Goal: Information Seeking & Learning: Learn about a topic

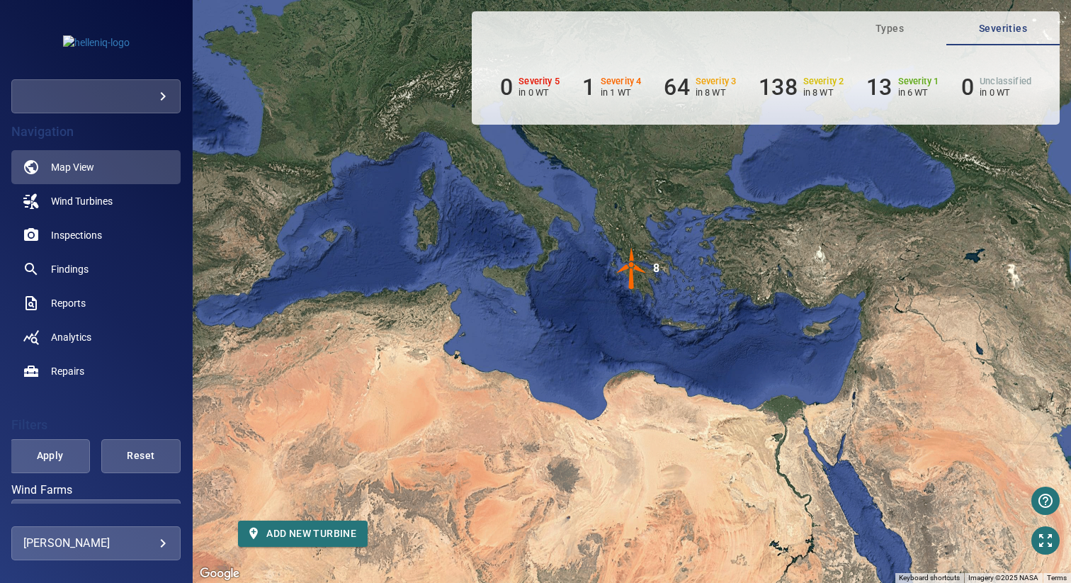
scroll to position [165, 0]
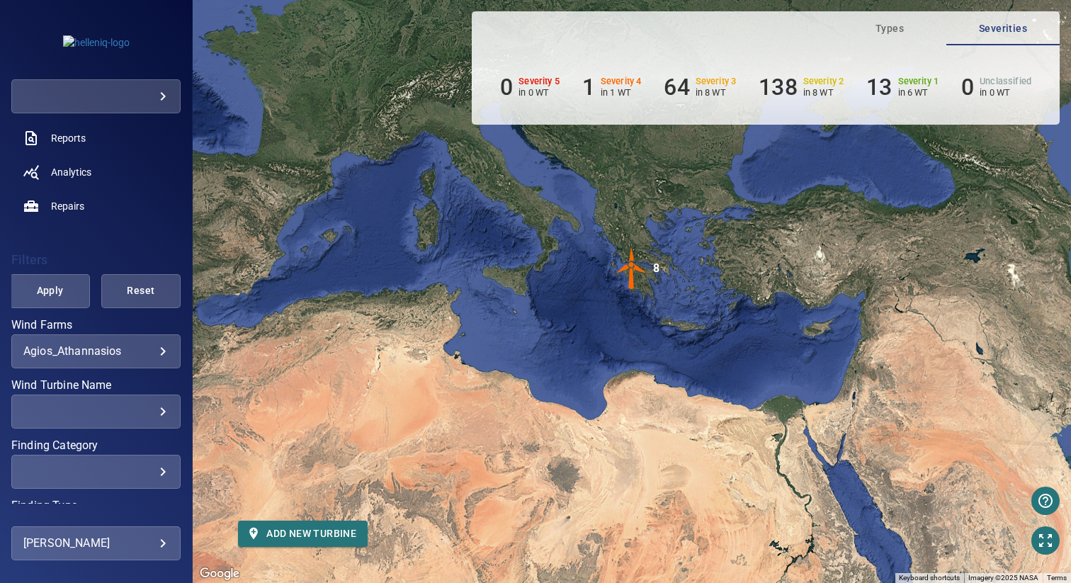
click at [105, 356] on body "**********" at bounding box center [535, 291] width 1071 height 583
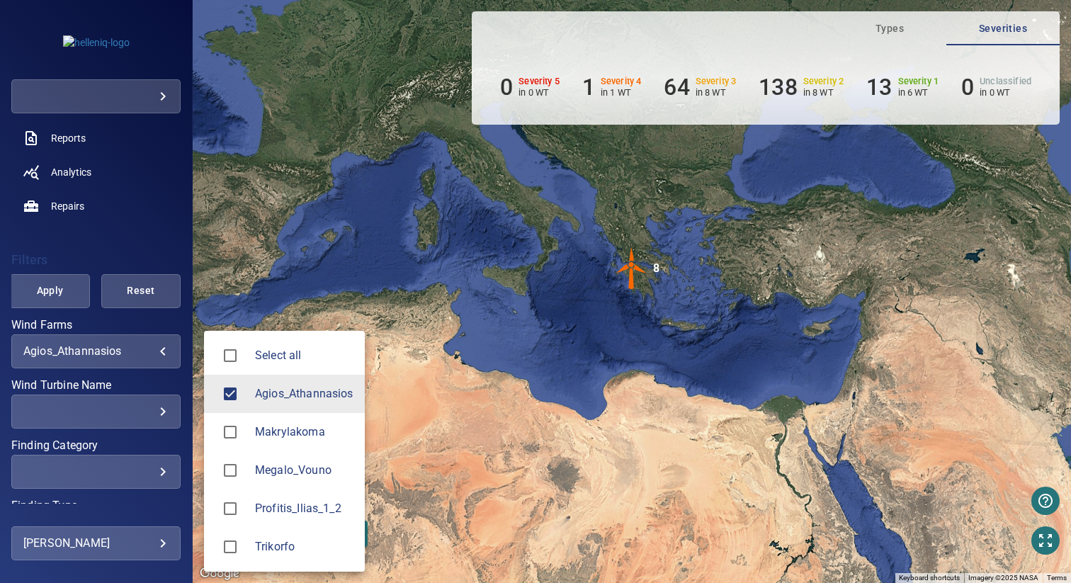
click at [302, 434] on span "Makrylakoma" at bounding box center [304, 432] width 98 height 17
click at [302, 392] on span "Agios_Athannasios" at bounding box center [304, 393] width 98 height 17
type input "**********"
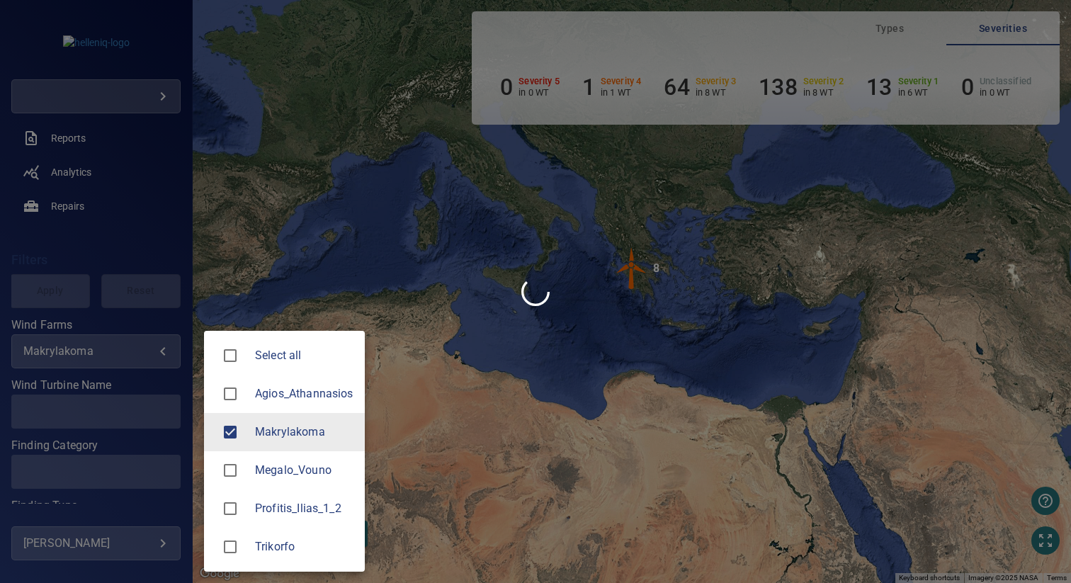
click at [482, 342] on div at bounding box center [535, 291] width 1071 height 583
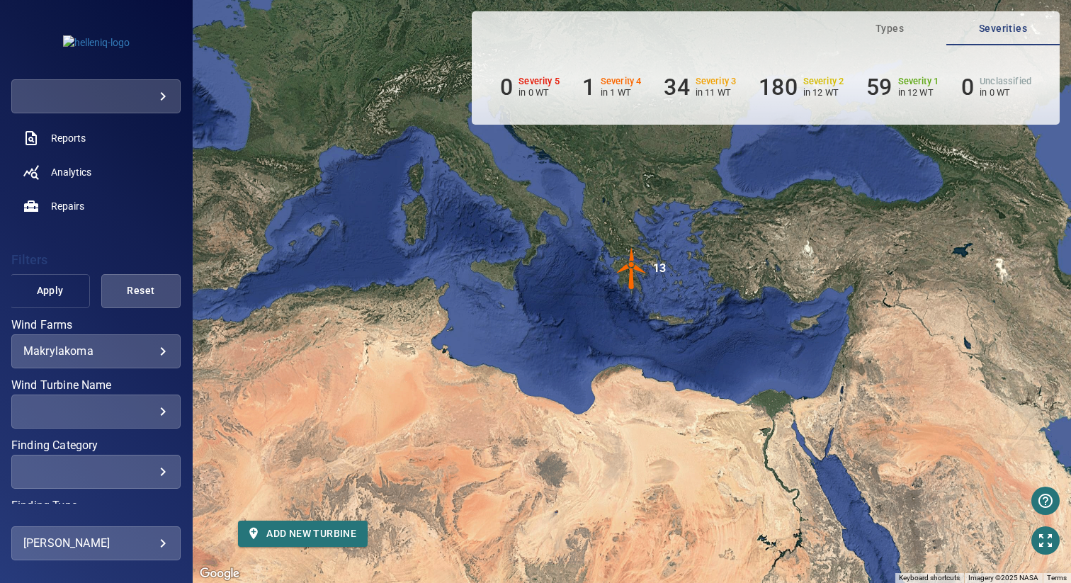
click at [54, 300] on button "Apply" at bounding box center [49, 291] width 79 height 34
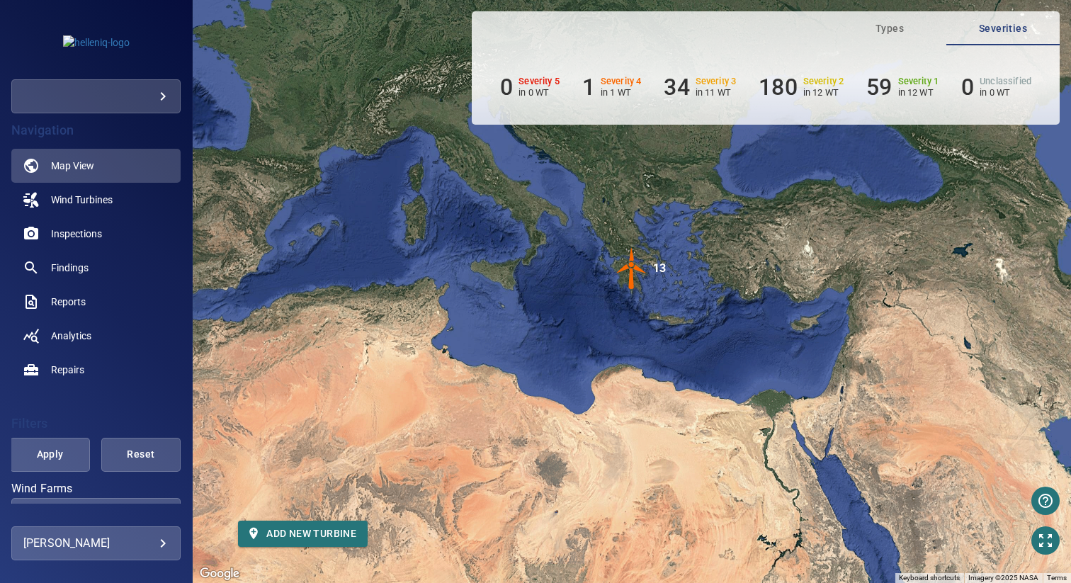
scroll to position [0, 0]
click at [91, 234] on span "Inspections" at bounding box center [76, 235] width 51 height 14
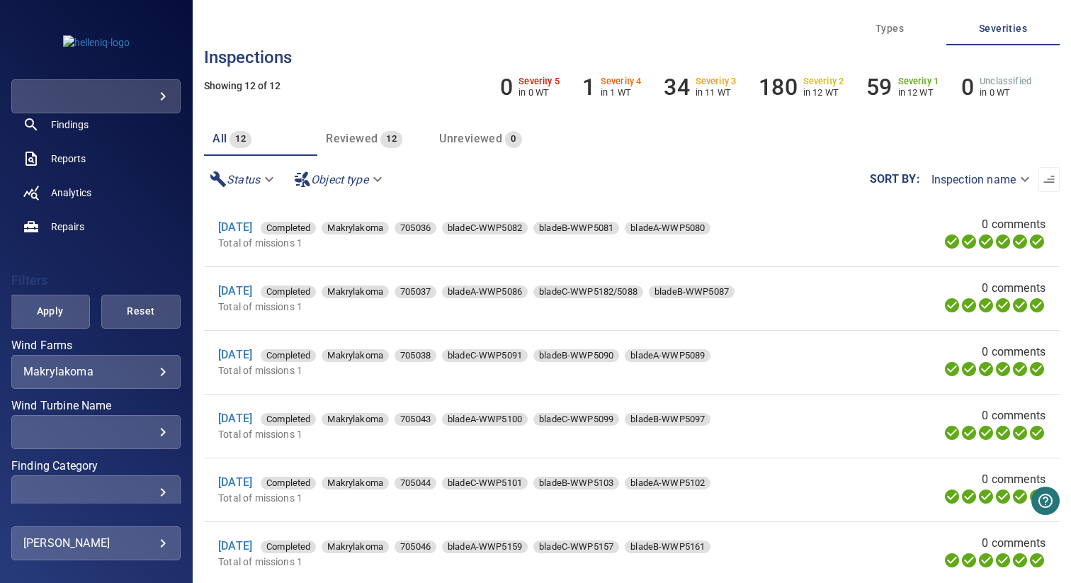
scroll to position [154, 0]
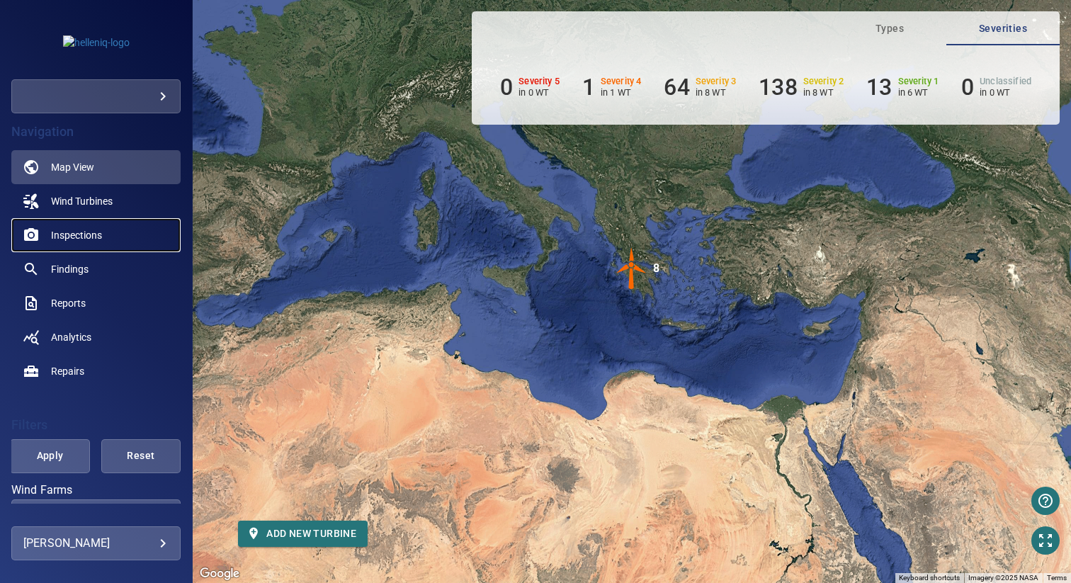
click at [68, 238] on span "Inspections" at bounding box center [76, 235] width 51 height 14
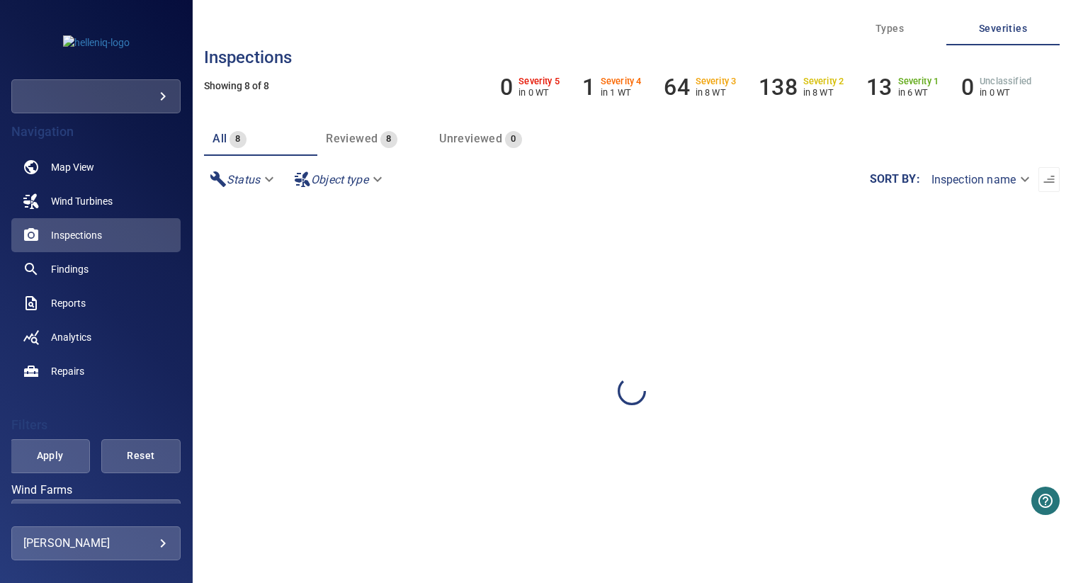
scroll to position [139, 0]
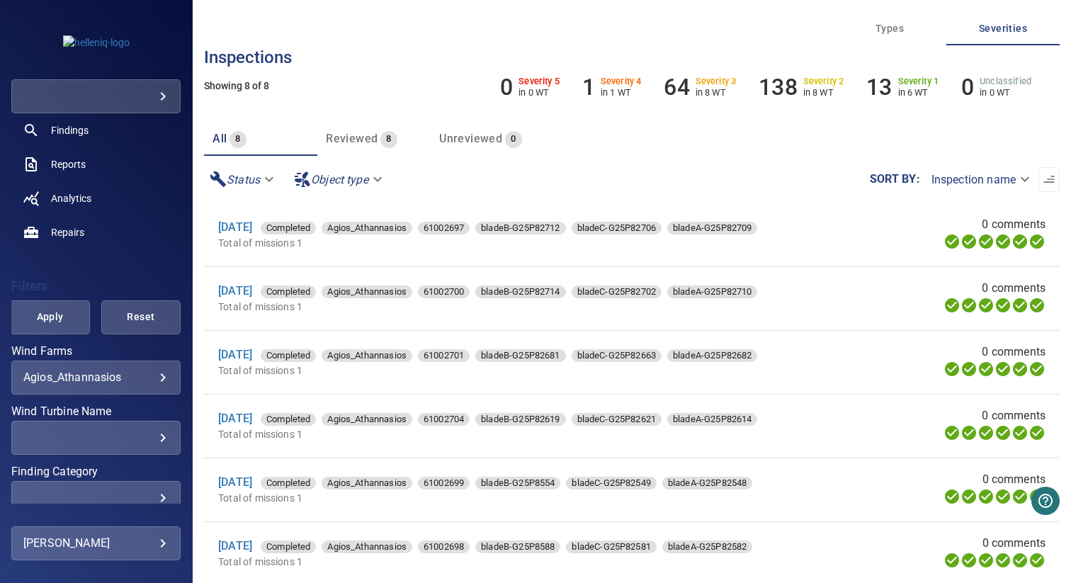
click at [83, 375] on body "**********" at bounding box center [535, 291] width 1071 height 583
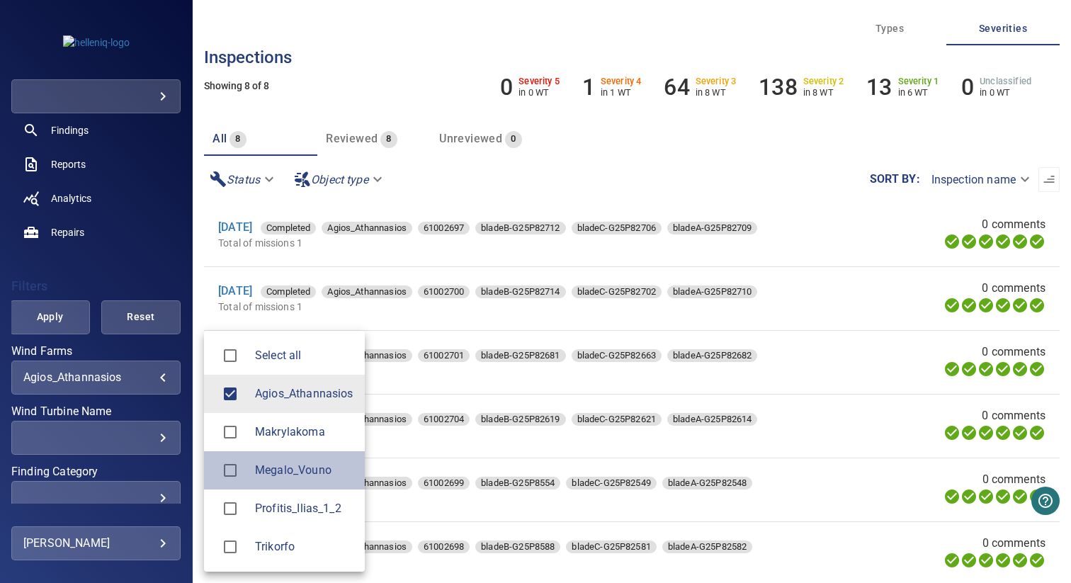
click at [280, 462] on span "Megalo_Vouno" at bounding box center [304, 470] width 98 height 17
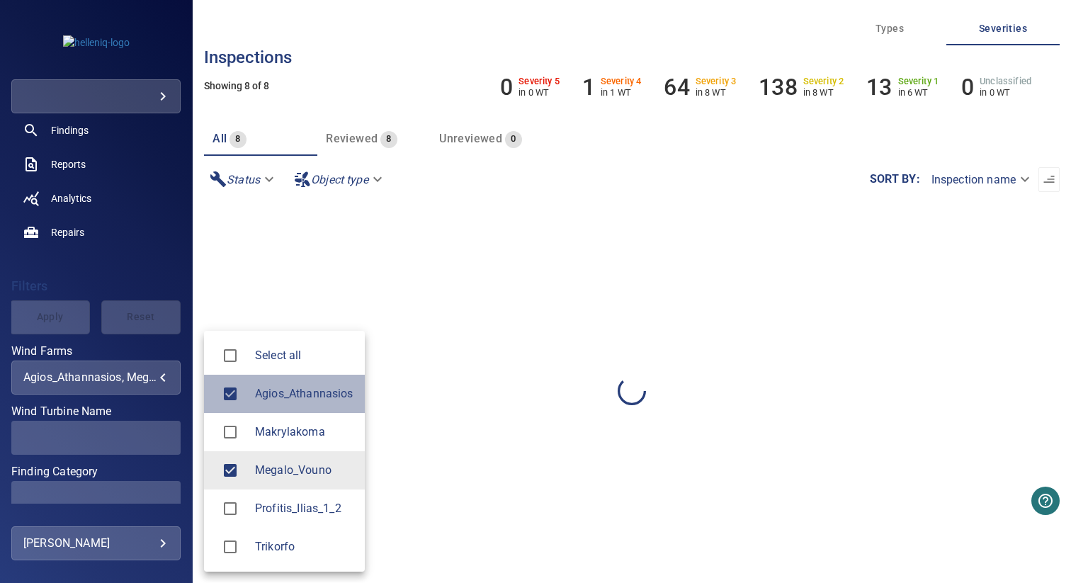
click at [282, 391] on span "Agios_Athannasios" at bounding box center [304, 393] width 98 height 17
type input "**********"
click at [74, 266] on div at bounding box center [535, 291] width 1071 height 583
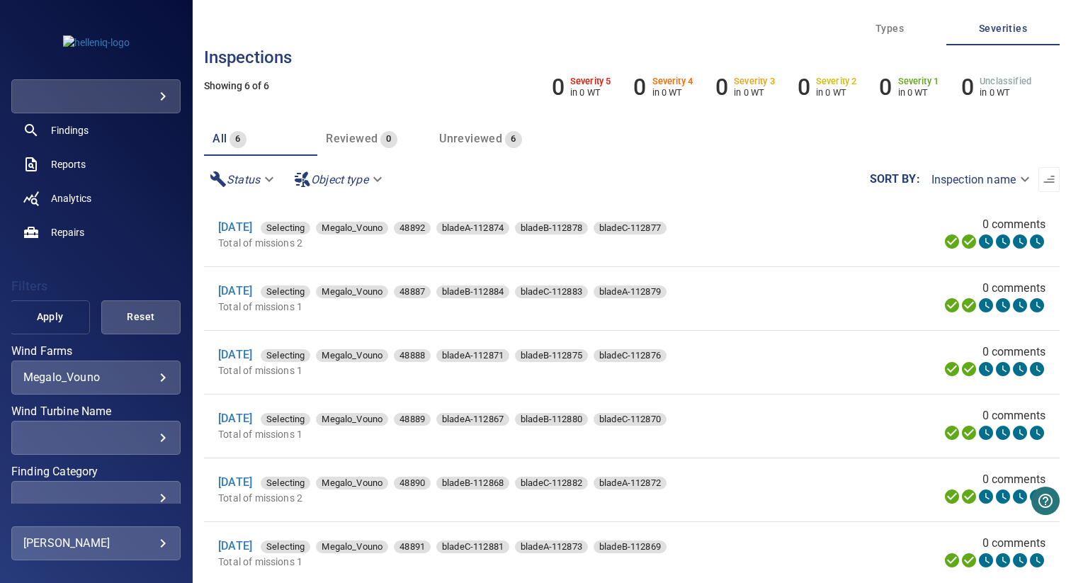
click at [49, 327] on button "Apply" at bounding box center [49, 317] width 79 height 34
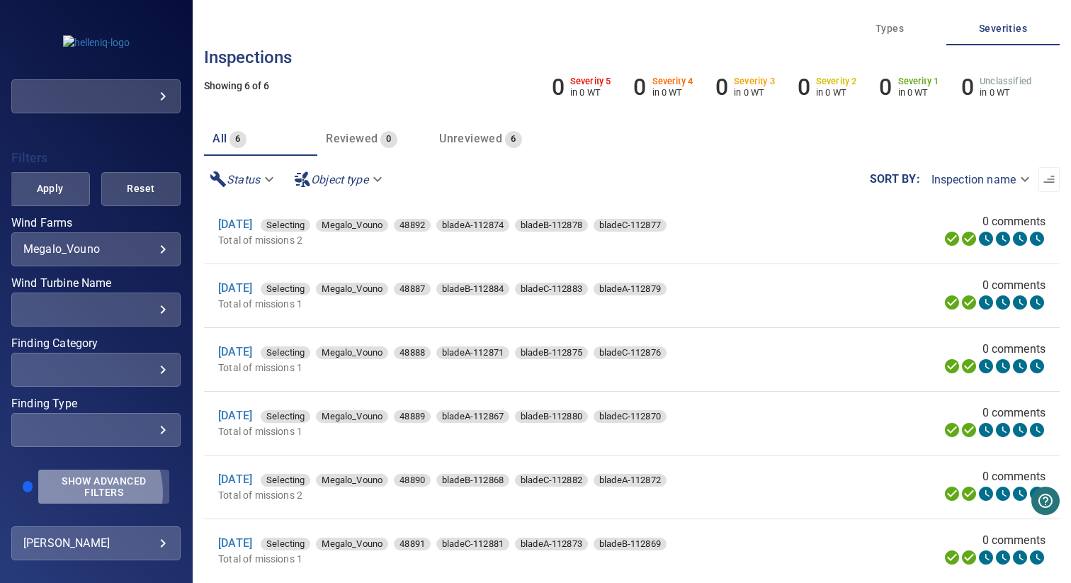
click at [74, 492] on span "Show Advanced Filters" at bounding box center [104, 486] width 114 height 23
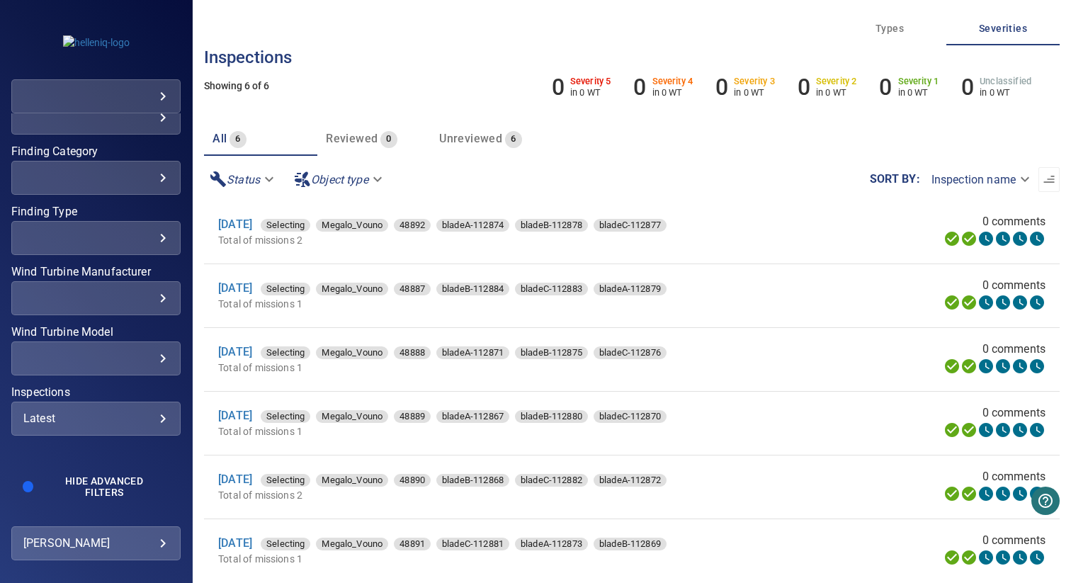
click at [95, 416] on div "Latest" at bounding box center [95, 418] width 145 height 13
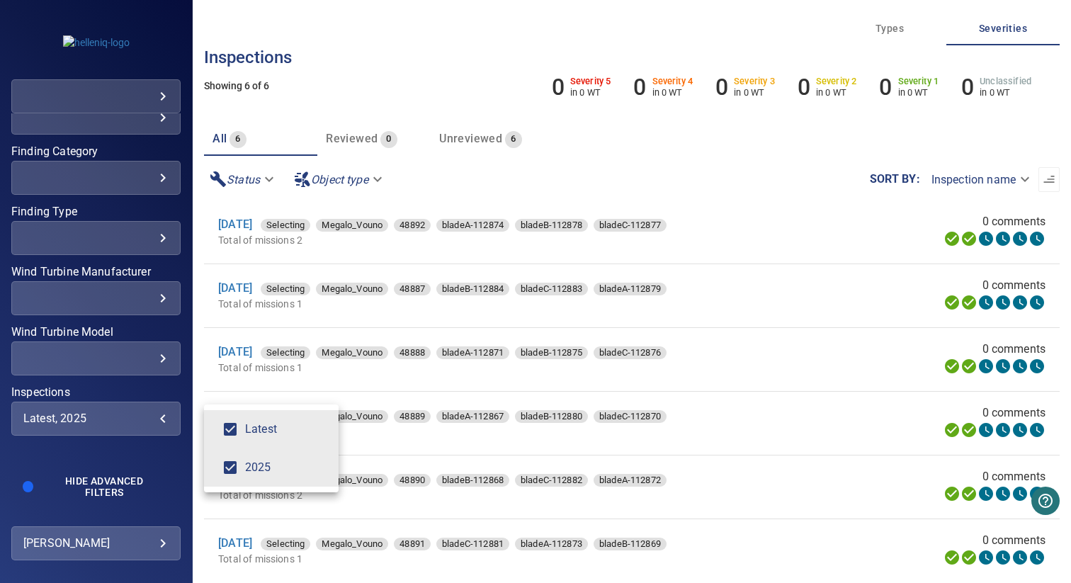
type input "****"
click at [102, 375] on div "Inspections" at bounding box center [535, 291] width 1071 height 583
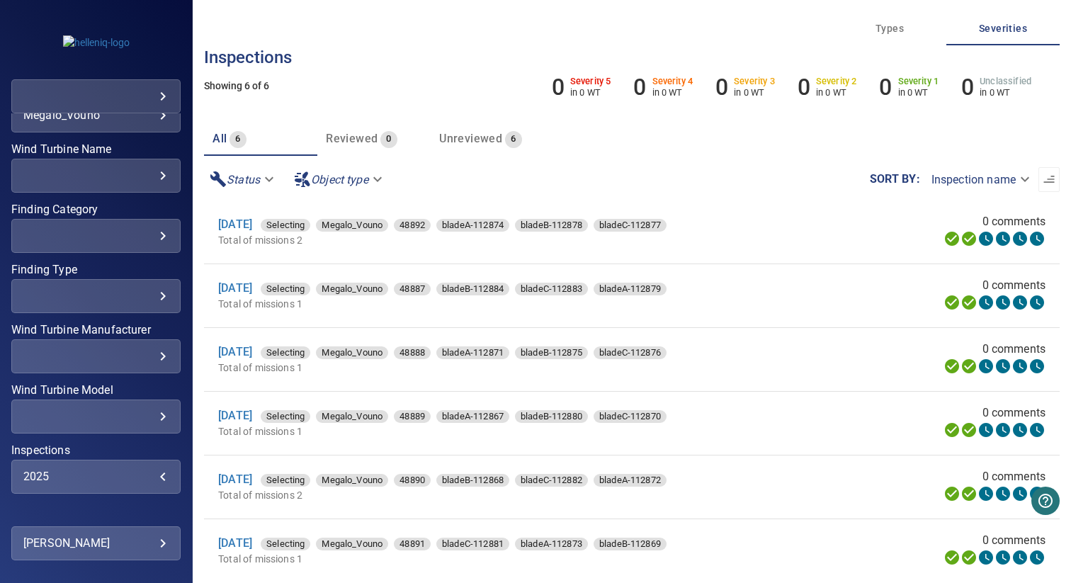
scroll to position [261, 0]
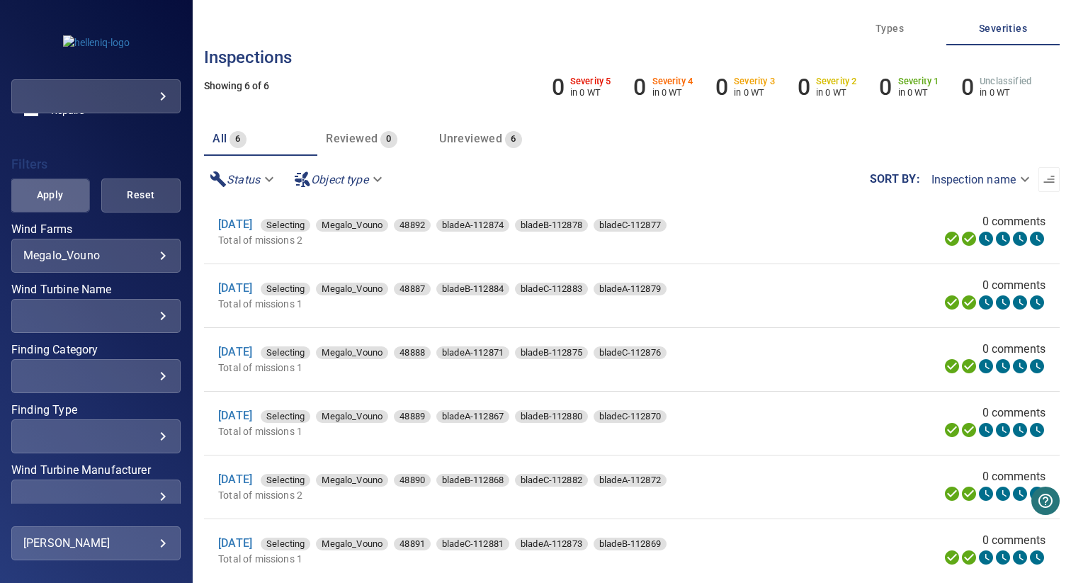
click at [50, 201] on span "Apply" at bounding box center [50, 195] width 44 height 18
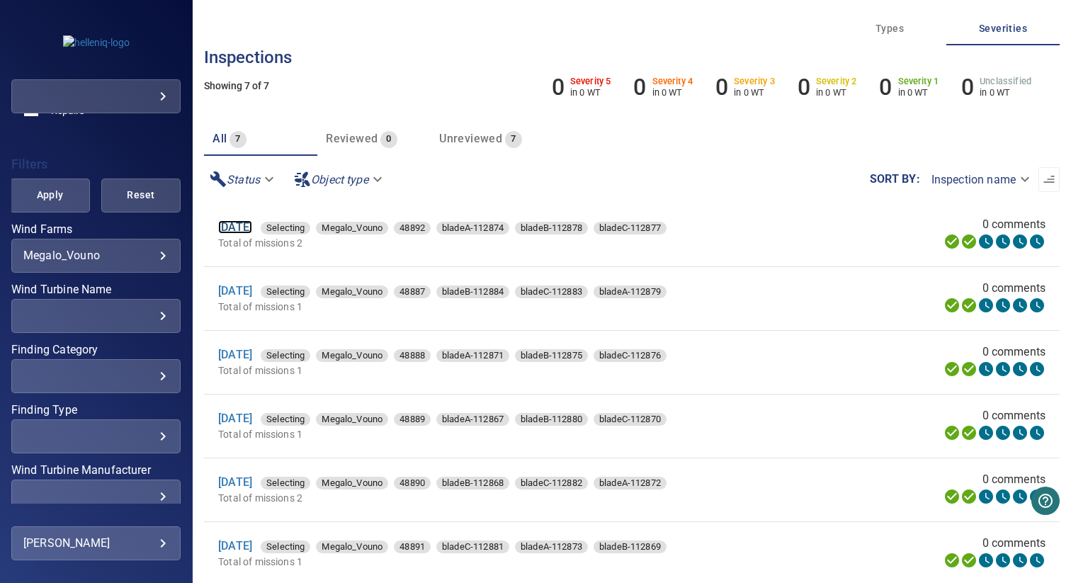
click at [237, 228] on link "17 Sep 2025" at bounding box center [235, 226] width 34 height 13
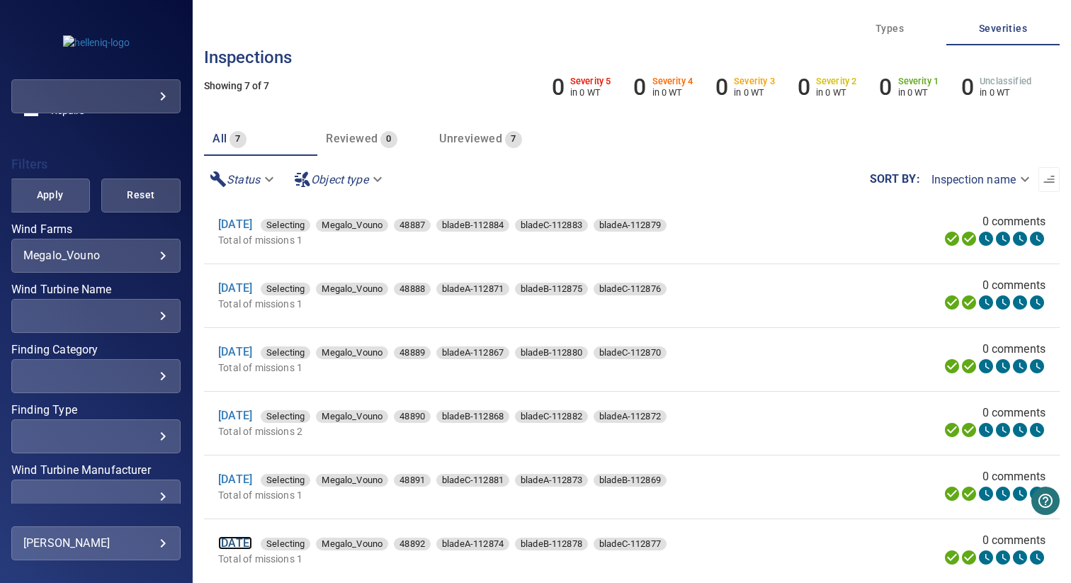
click at [239, 543] on link "17 Sep 2025" at bounding box center [235, 542] width 34 height 13
click at [252, 224] on link "17 Sep 2025" at bounding box center [235, 223] width 34 height 13
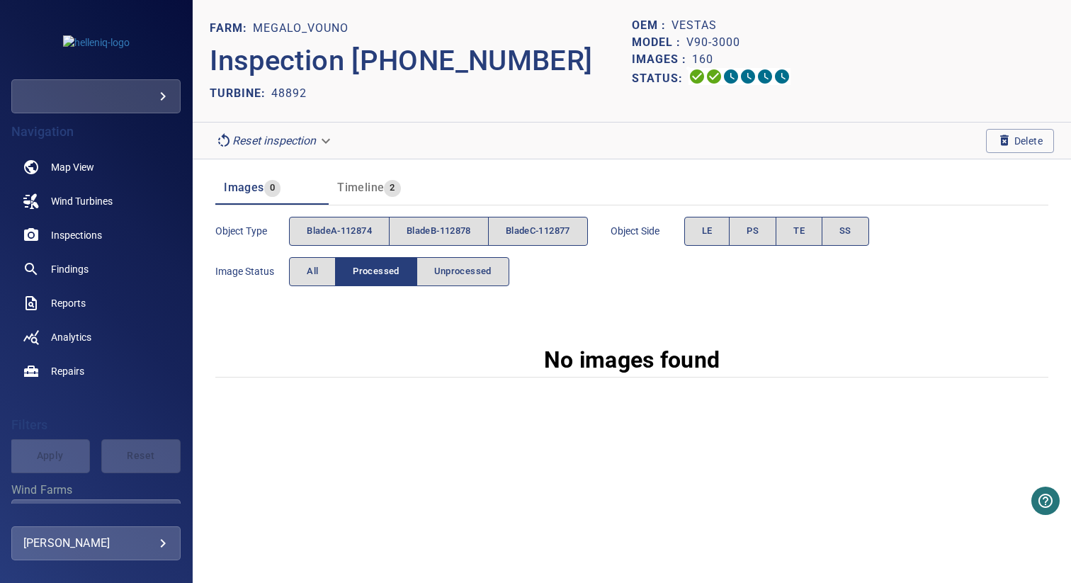
click at [298, 256] on div "Image Status All Processed Unprocessed" at bounding box center [362, 271] width 294 height 40
click at [312, 276] on span "All" at bounding box center [312, 271] width 11 height 16
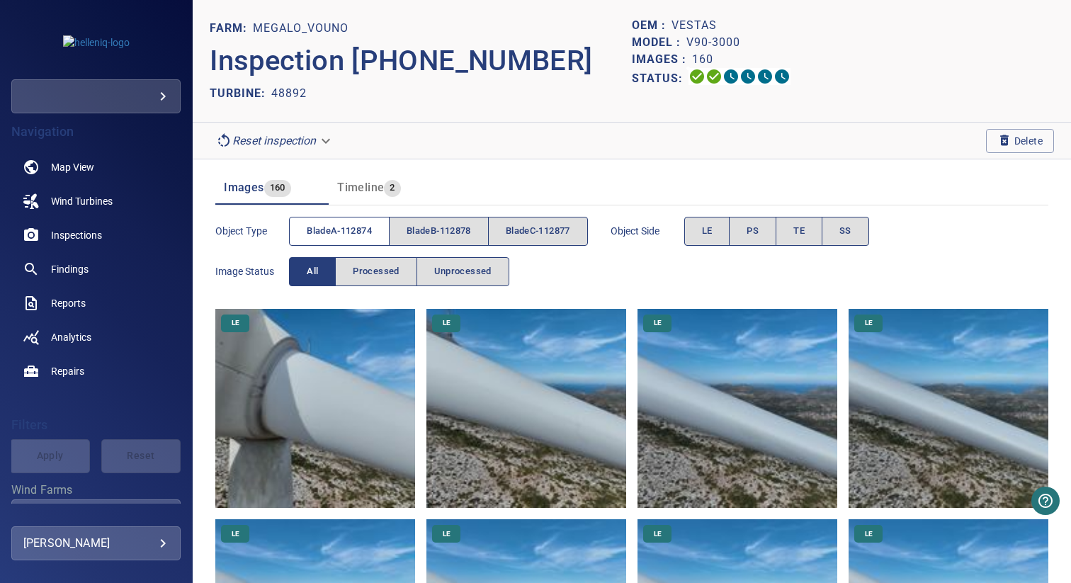
click at [344, 233] on span "bladeA-112874" at bounding box center [339, 231] width 65 height 16
click at [428, 233] on span "bladeB-112878" at bounding box center [439, 231] width 64 height 16
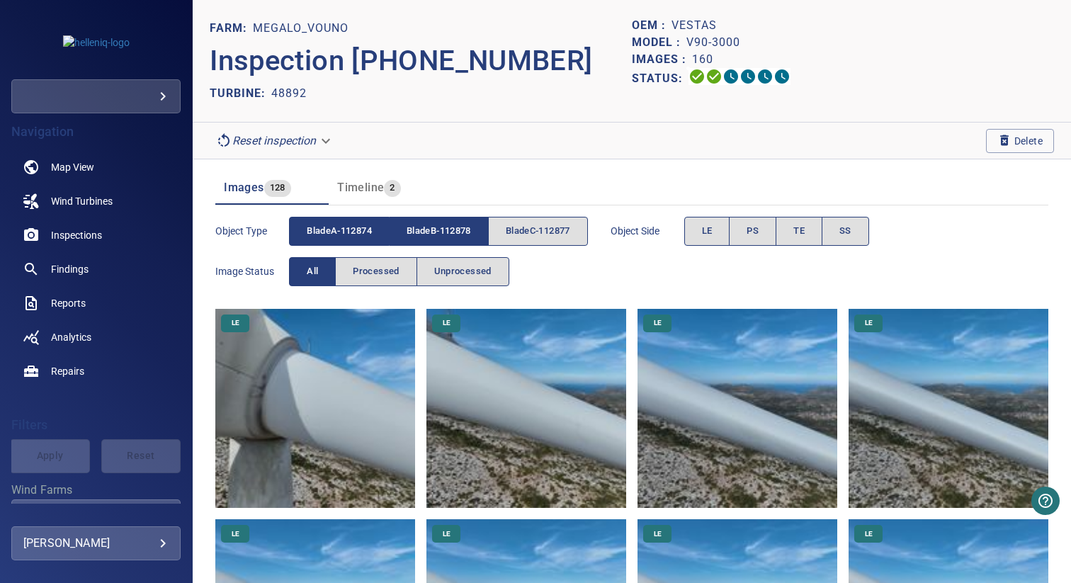
click at [333, 233] on span "bladeA-112874" at bounding box center [339, 231] width 65 height 16
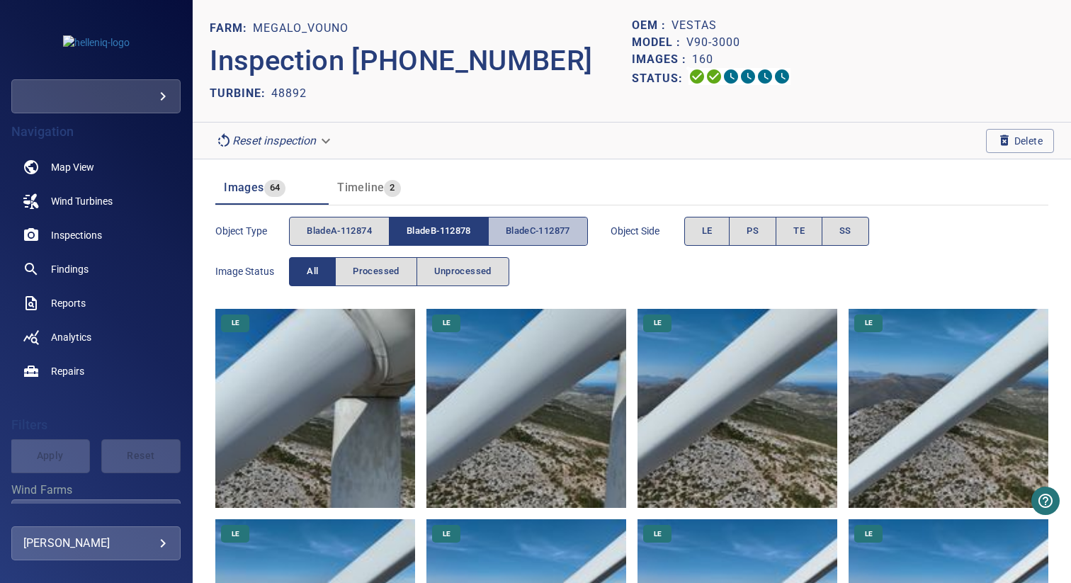
click at [516, 233] on span "bladeC-112877" at bounding box center [538, 231] width 64 height 16
click at [432, 233] on span "bladeB-112878" at bounding box center [439, 231] width 64 height 16
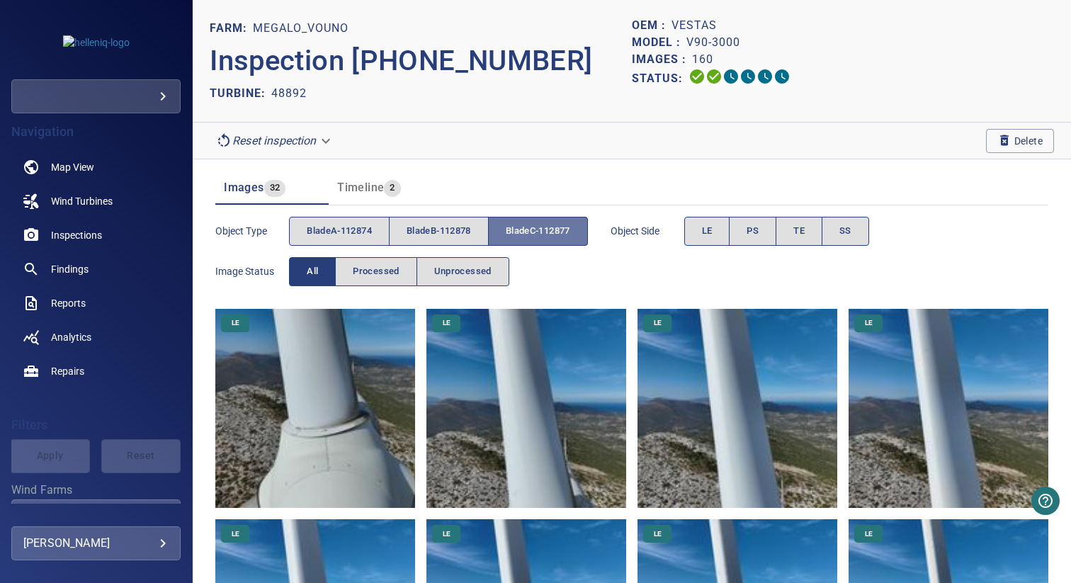
click at [537, 228] on span "bladeC-112877" at bounding box center [538, 231] width 64 height 16
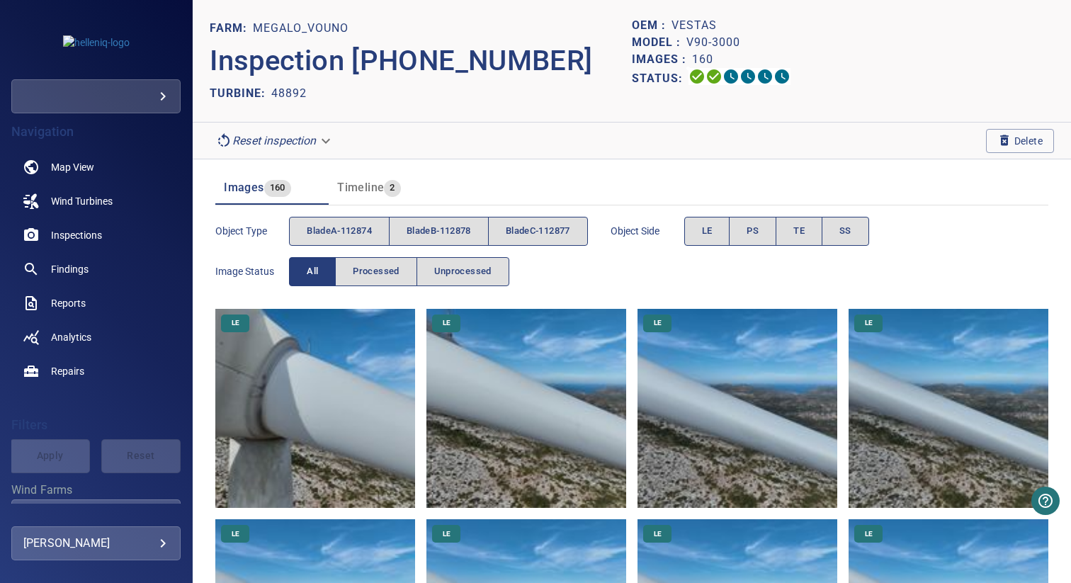
click at [308, 231] on span "bladeA-112874" at bounding box center [339, 231] width 65 height 16
click at [448, 231] on span "bladeB-112878" at bounding box center [439, 231] width 64 height 16
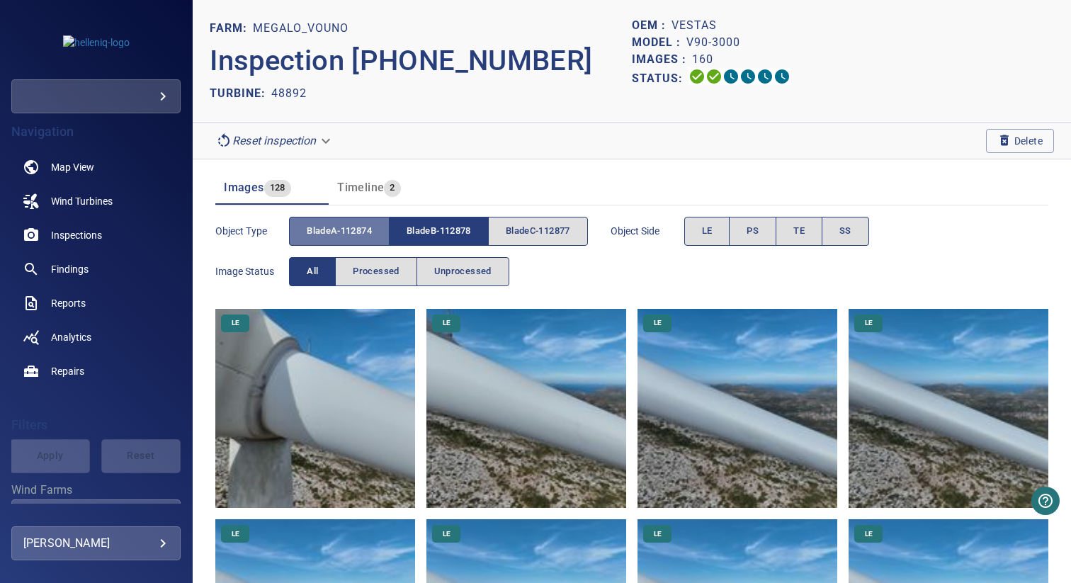
click at [372, 231] on span "bladeA-112874" at bounding box center [339, 231] width 65 height 16
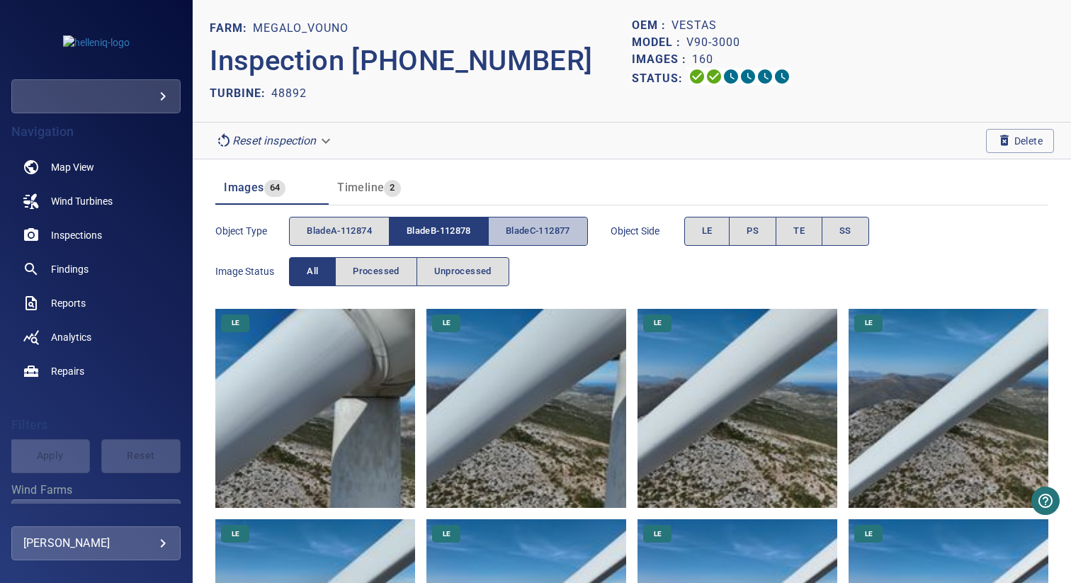
click at [552, 232] on span "bladeC-112877" at bounding box center [538, 231] width 64 height 16
click at [465, 232] on span "bladeB-112878" at bounding box center [439, 231] width 64 height 16
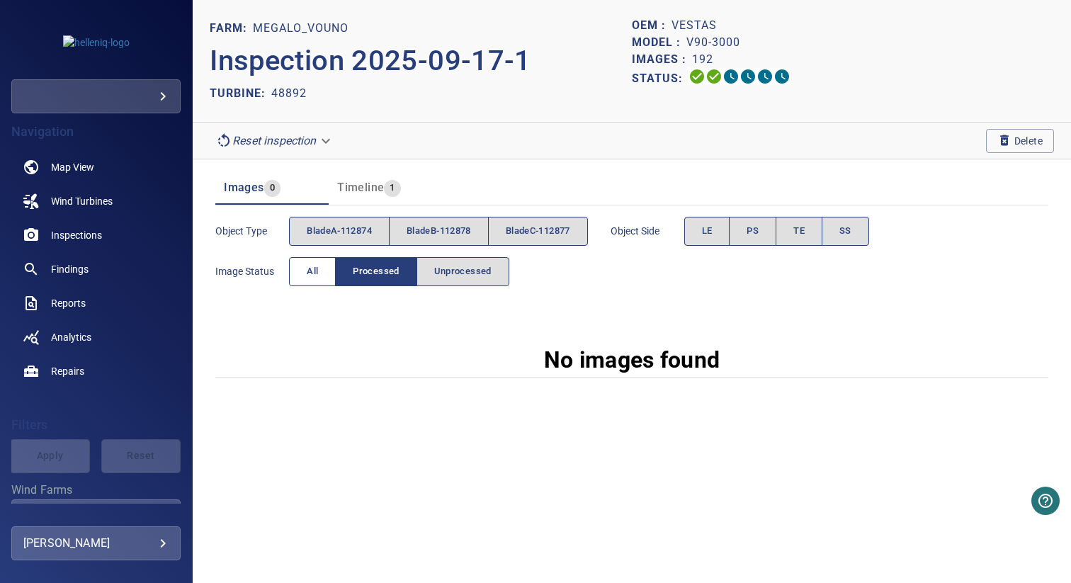
click at [327, 266] on button "All" at bounding box center [312, 271] width 47 height 29
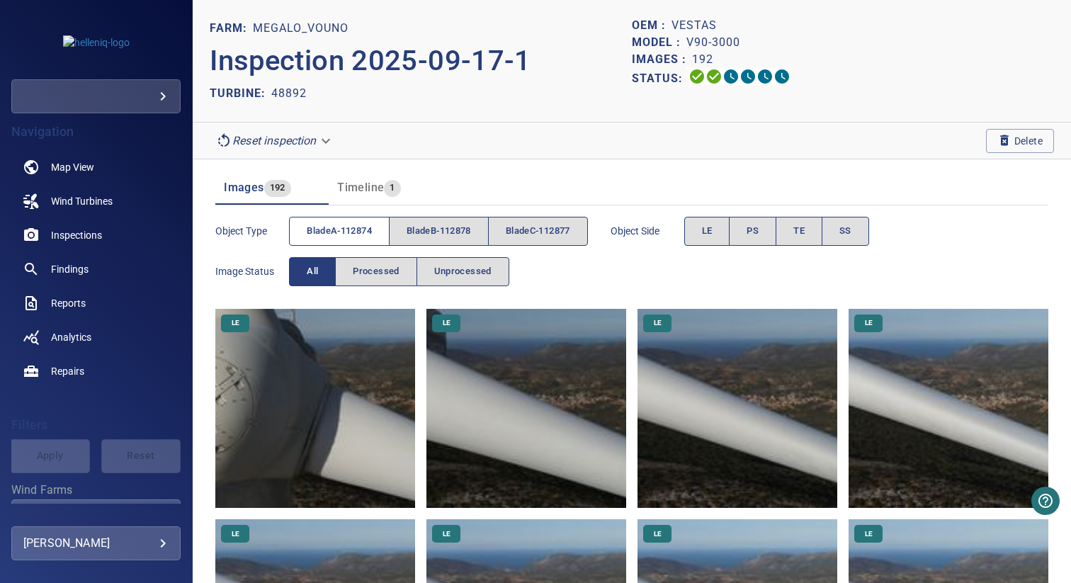
click at [346, 235] on span "bladeA-112874" at bounding box center [339, 231] width 65 height 16
click at [443, 235] on span "bladeB-112878" at bounding box center [439, 231] width 64 height 16
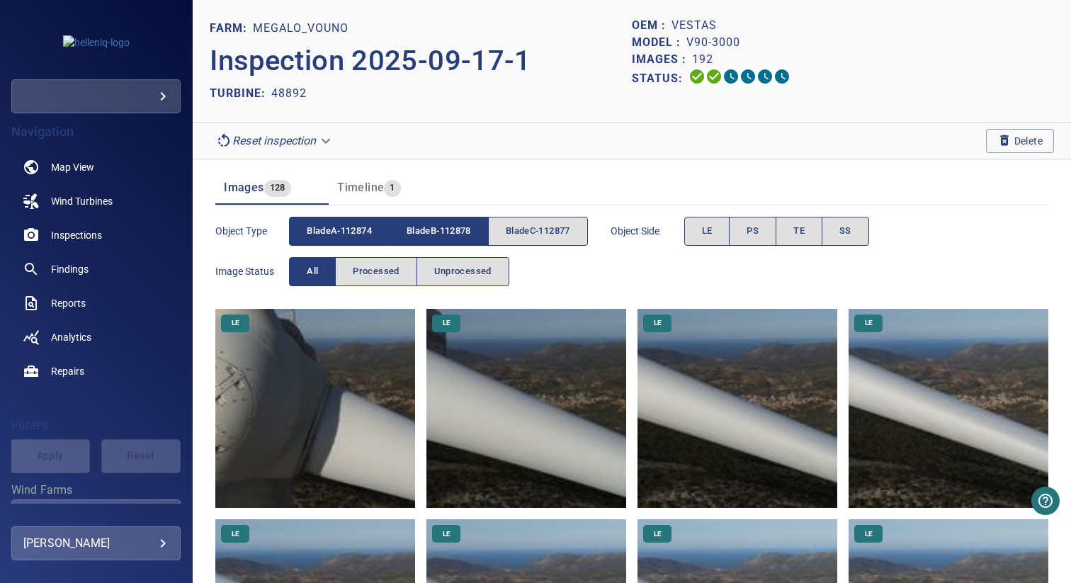
click at [337, 235] on span "bladeA-112874" at bounding box center [339, 231] width 65 height 16
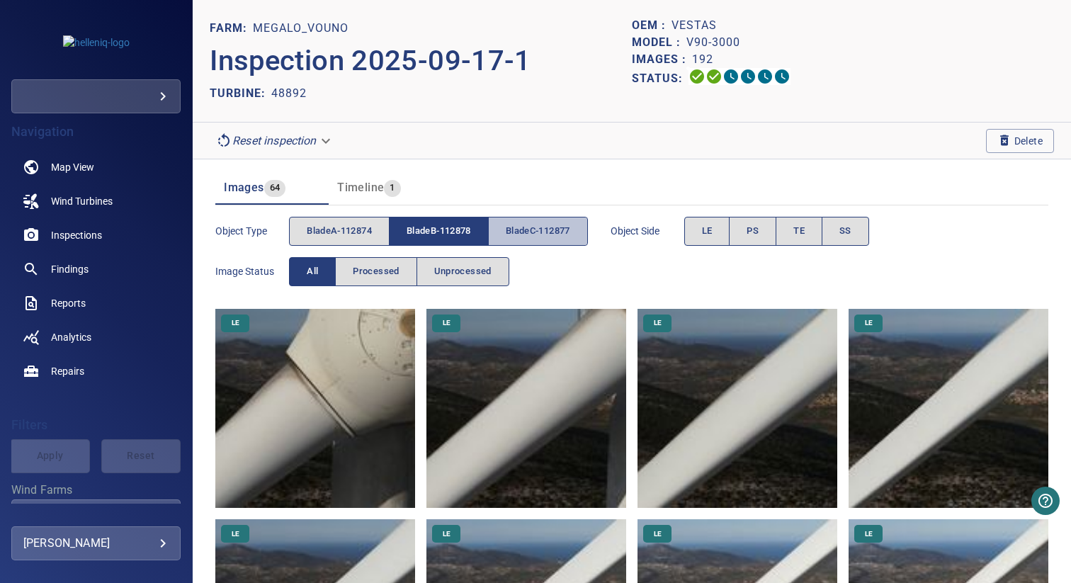
click at [539, 235] on span "bladeC-112877" at bounding box center [538, 231] width 64 height 16
click at [448, 235] on span "bladeB-112878" at bounding box center [439, 231] width 64 height 16
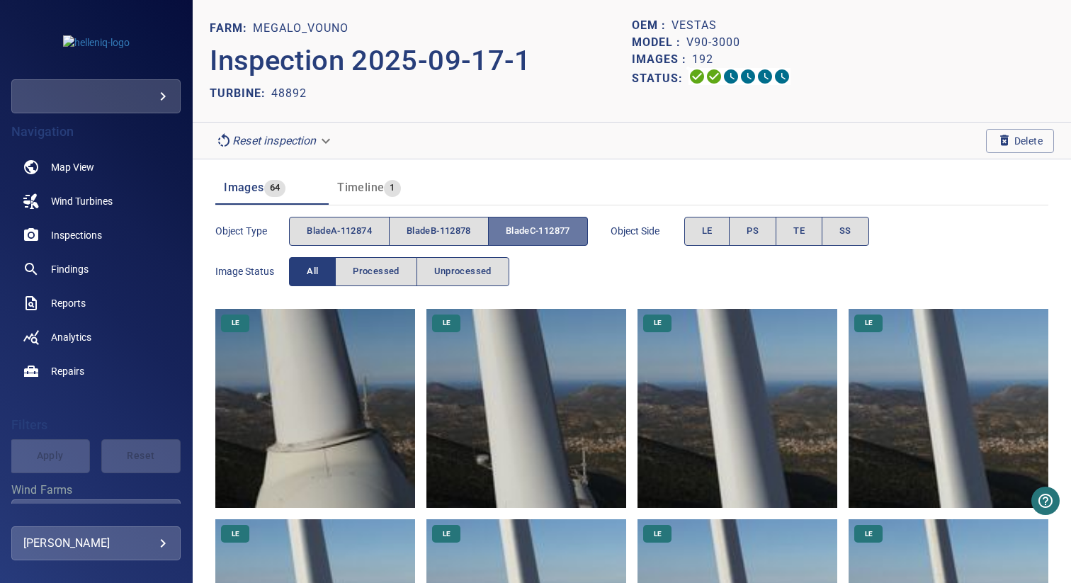
click at [521, 236] on span "bladeC-112877" at bounding box center [538, 231] width 64 height 16
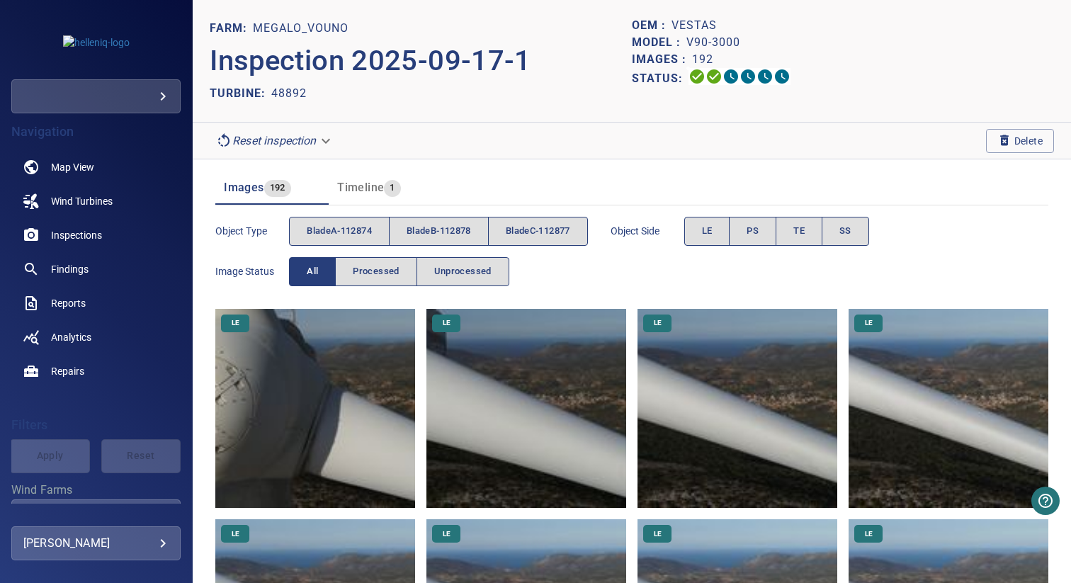
click at [550, 177] on header "Images 192 Timeline 1" at bounding box center [631, 188] width 833 height 34
click at [353, 213] on div "Object type bladeA-112874 bladeB-112878 bladeC-112877" at bounding box center [401, 231] width 373 height 40
click at [353, 225] on span "bladeA-112874" at bounding box center [339, 231] width 65 height 16
